Goal: Obtain resource: Download file/media

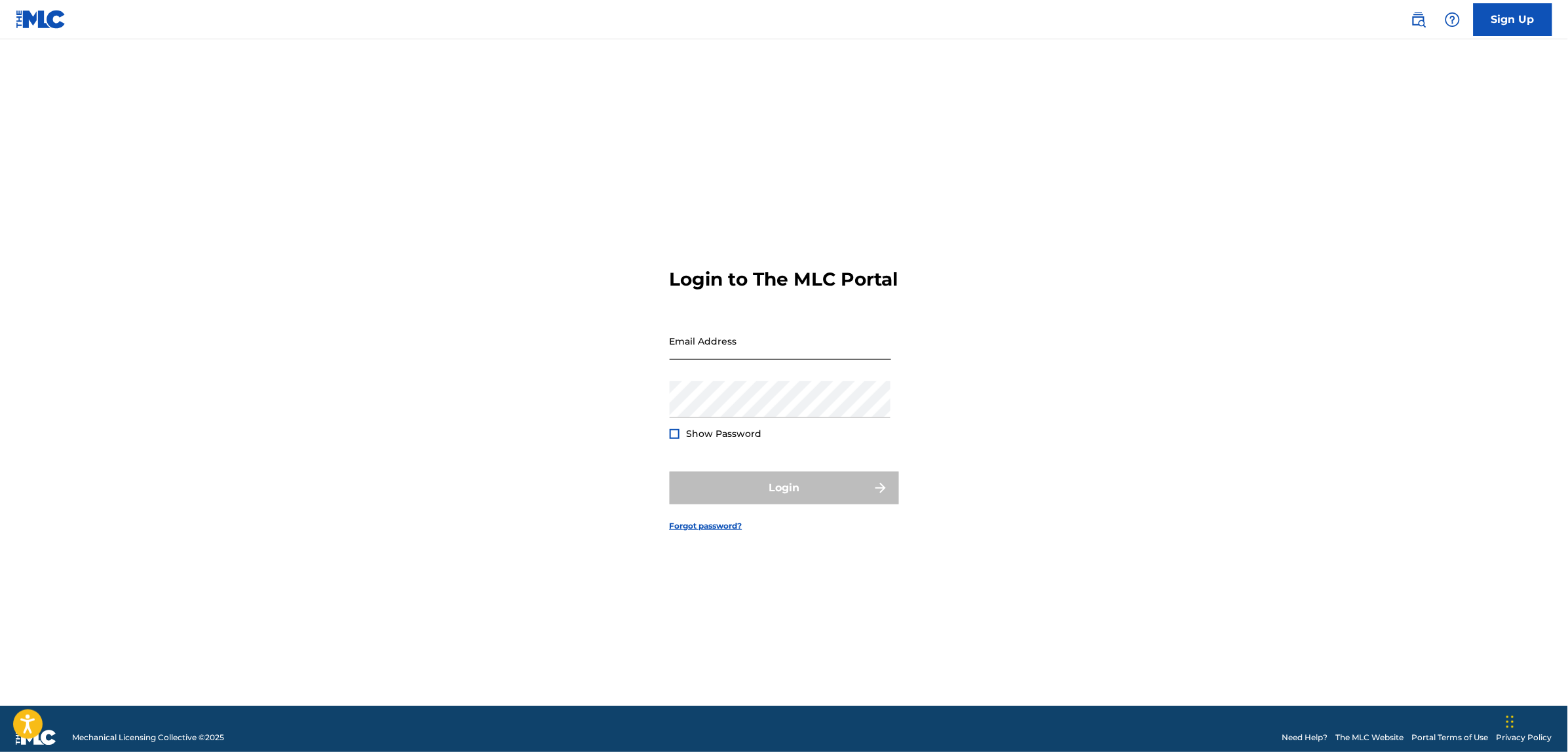
click at [745, 355] on input "Email Address" at bounding box center [780, 341] width 222 height 38
type input "[PERSON_NAME][EMAIL_ADDRESS][PERSON_NAME][DOMAIN_NAME]"
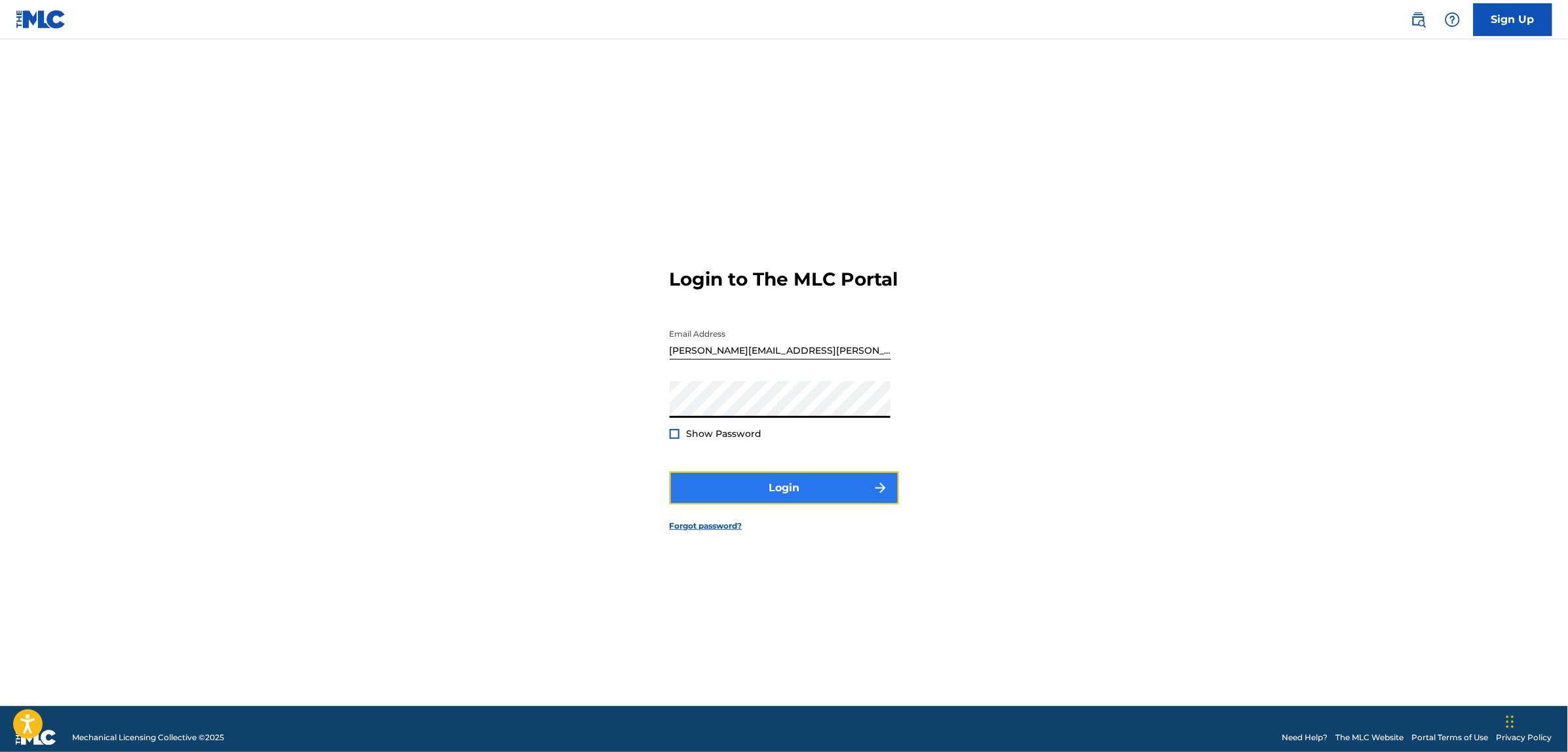
click at [789, 504] on button "Login" at bounding box center [784, 488] width 229 height 32
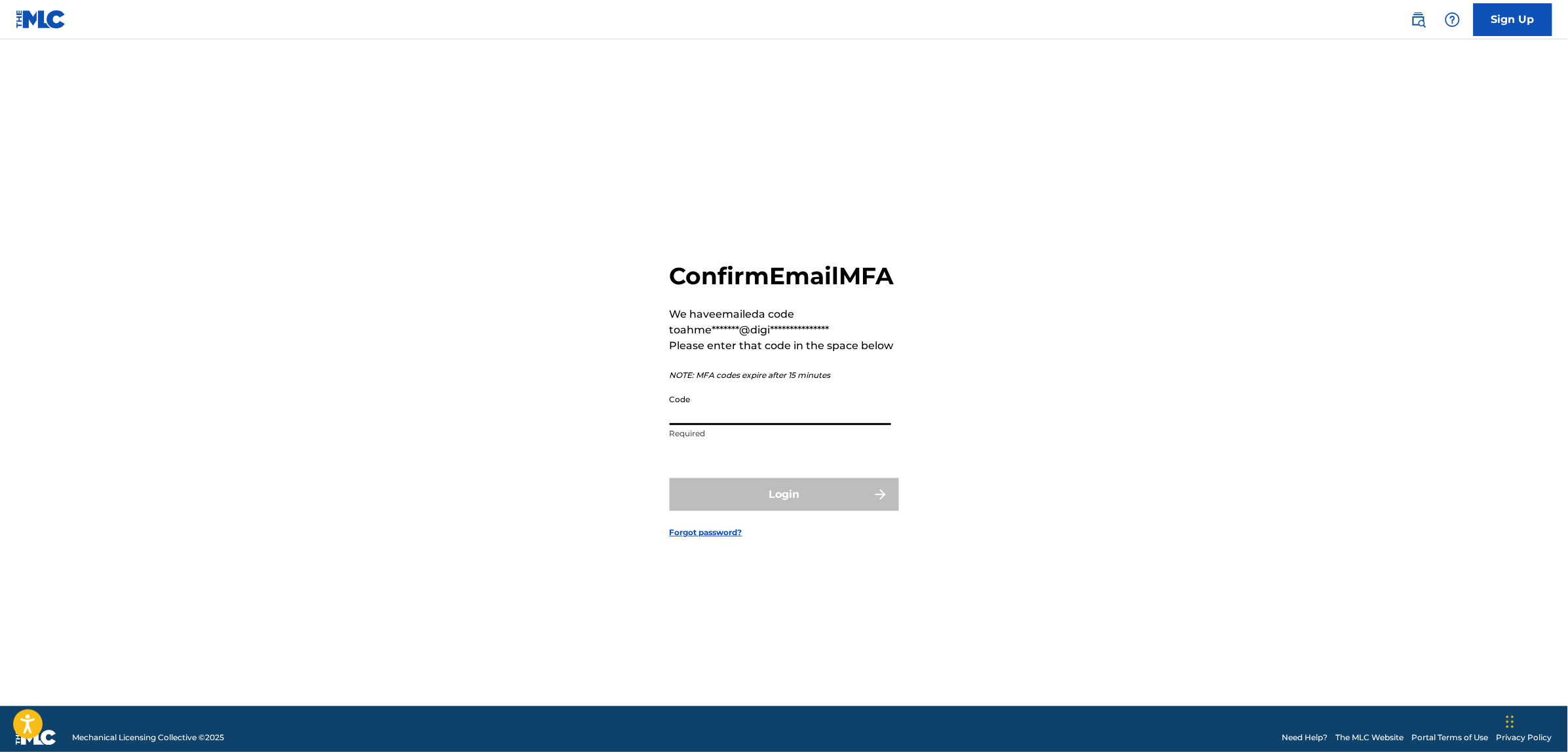
click at [721, 420] on input "Code" at bounding box center [780, 407] width 222 height 38
paste input "958942"
type input "958942"
click at [669, 478] on button "Login" at bounding box center [784, 494] width 229 height 32
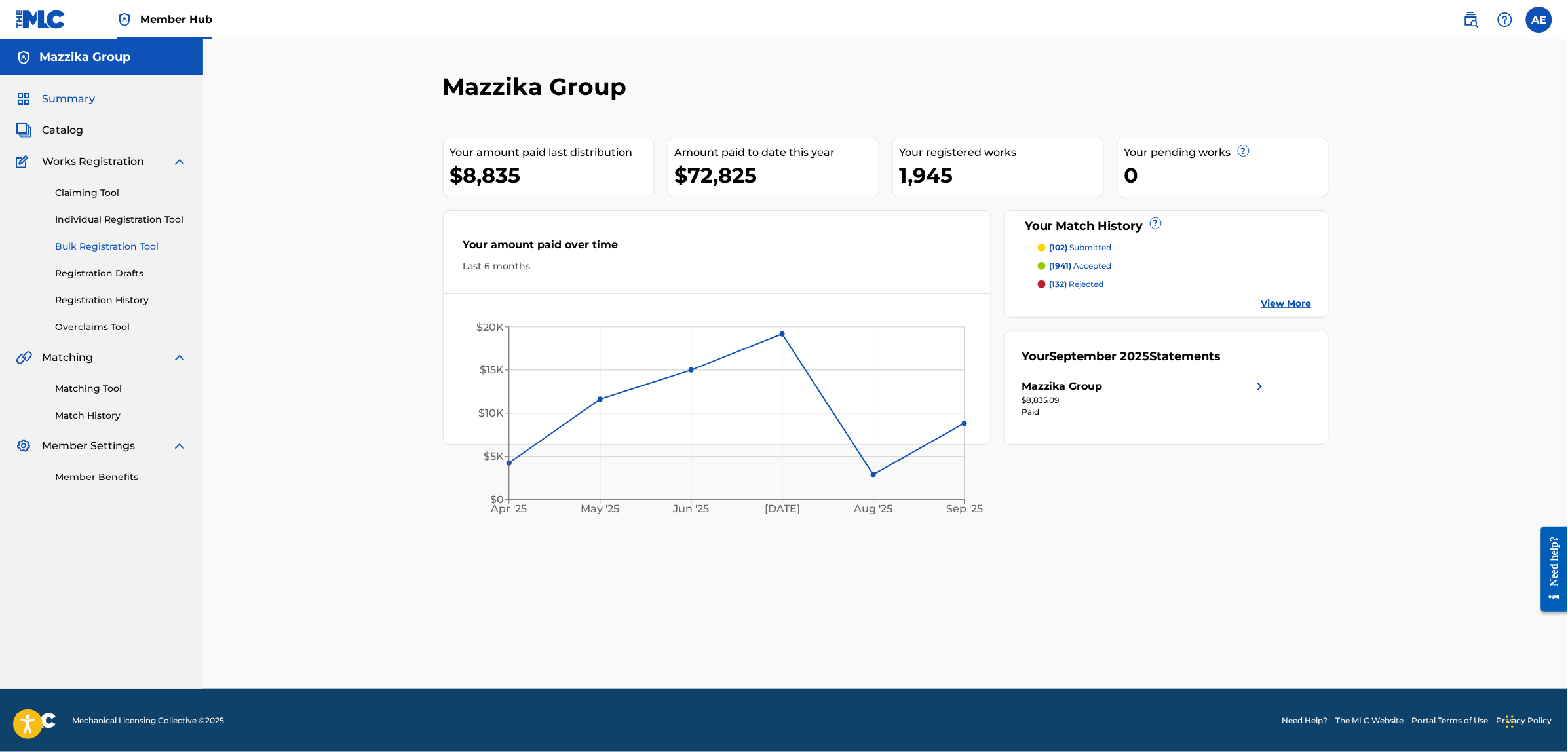
click at [93, 241] on link "Bulk Registration Tool" at bounding box center [121, 246] width 133 height 14
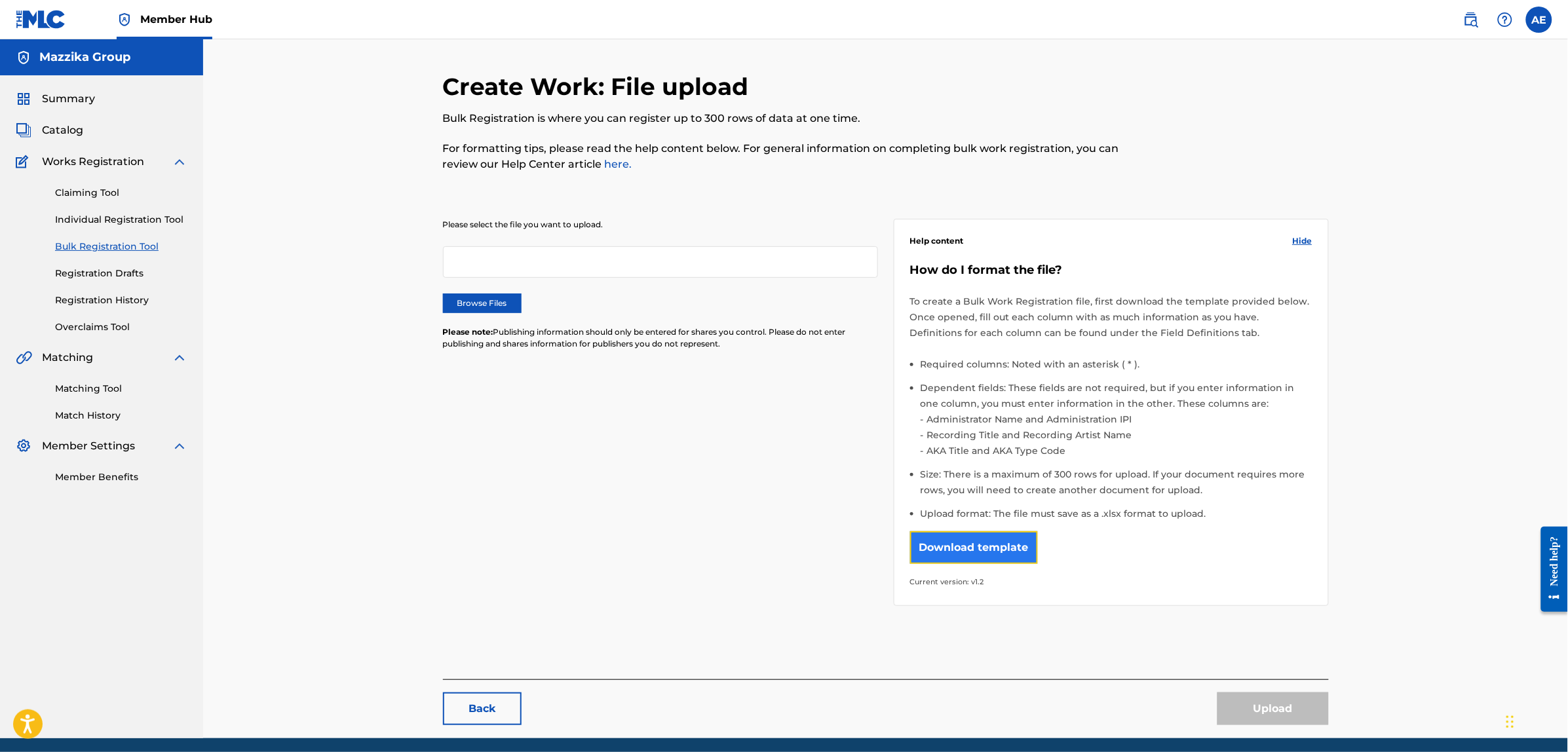
click at [963, 535] on button "Download template" at bounding box center [974, 547] width 128 height 32
